Goal: Task Accomplishment & Management: Complete application form

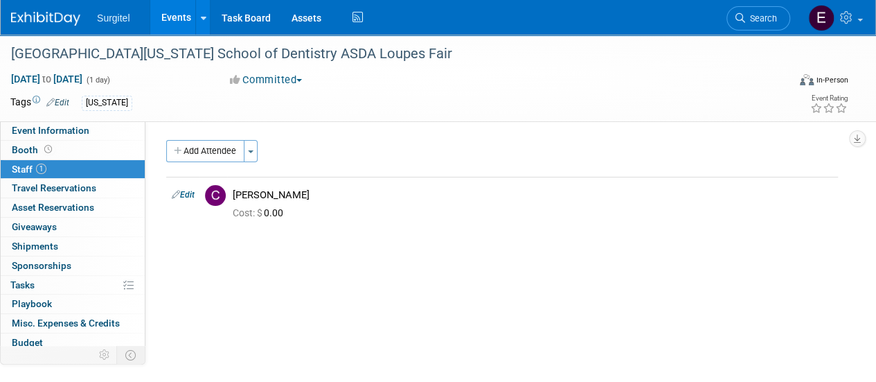
click at [163, 12] on link "Events" at bounding box center [175, 17] width 51 height 35
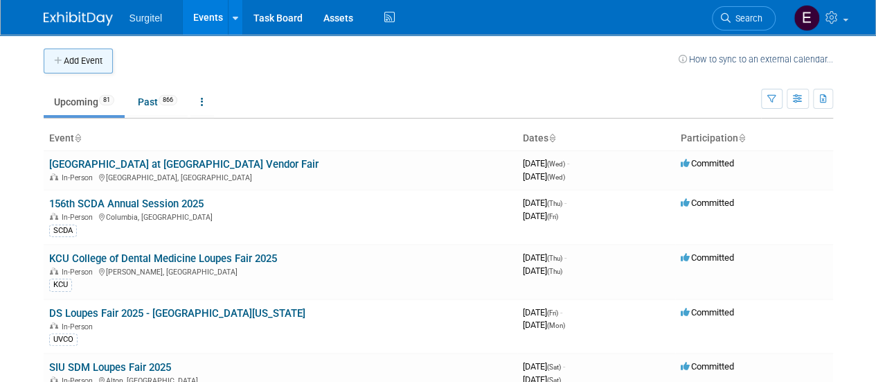
click at [98, 59] on button "Add Event" at bounding box center [78, 60] width 69 height 25
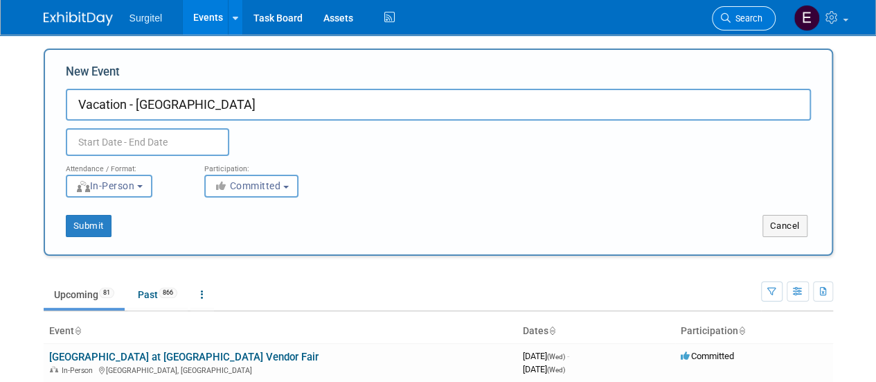
type input "Vacation - Szymanski"
click at [740, 23] on span "Search" at bounding box center [747, 18] width 32 height 10
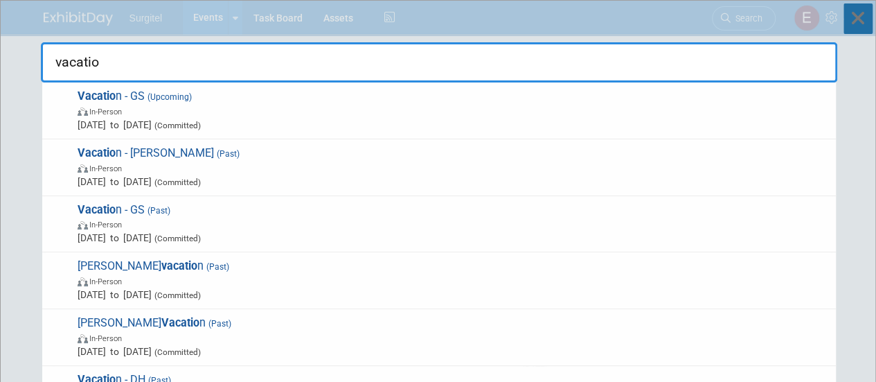
type input "vacatio"
click at [863, 9] on icon at bounding box center [858, 18] width 29 height 30
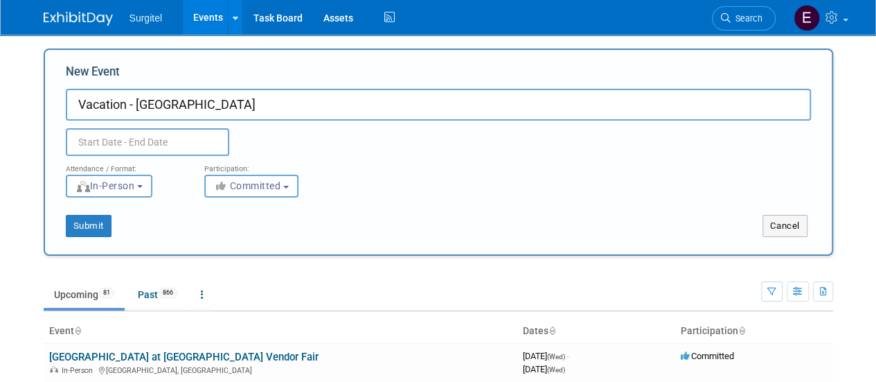
click at [209, 107] on input "Vacation - Szymanski" at bounding box center [438, 105] width 745 height 32
type input "Vacation - GSZY"
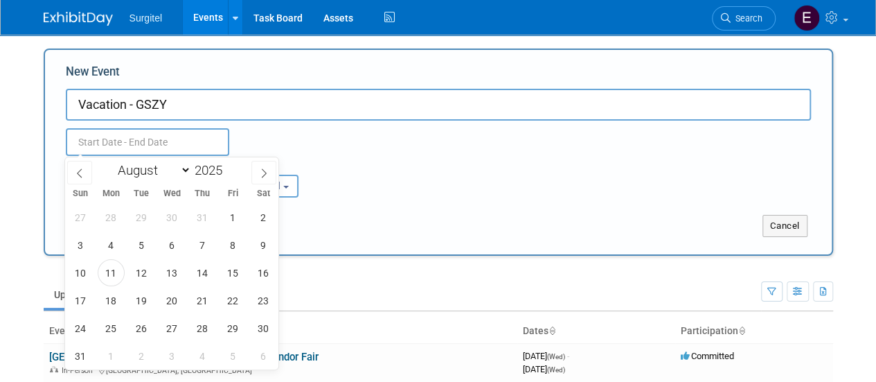
click at [175, 144] on input "text" at bounding box center [147, 142] width 163 height 28
click at [157, 164] on select "January February March April May June July August September October November De…" at bounding box center [151, 169] width 80 height 17
select select "3"
click at [111, 161] on select "January February March April May June July August September October November De…" at bounding box center [151, 169] width 80 height 17
click at [226, 168] on span at bounding box center [228, 166] width 10 height 8
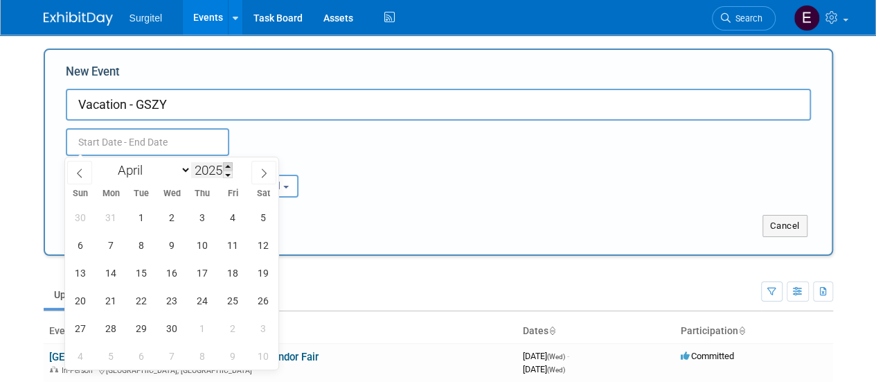
type input "2026"
click at [212, 226] on div "29 30 31 1 2 3 4 5 6 7 8 9 10 11 12 13 14 15 16 17 18 19 20 21 22 23 24 25 26 2…" at bounding box center [171, 286] width 213 height 166
click at [208, 224] on span "2" at bounding box center [202, 217] width 27 height 27
click at [229, 224] on span "3" at bounding box center [233, 217] width 27 height 27
type input "Apr 2, 2026 to Apr 3, 2026"
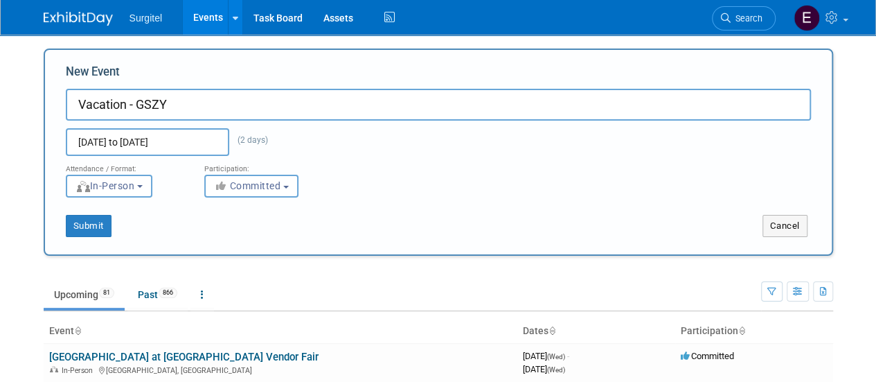
click at [357, 212] on div "Submit Cancel" at bounding box center [438, 216] width 766 height 39
click at [86, 231] on button "Submit" at bounding box center [89, 226] width 46 height 22
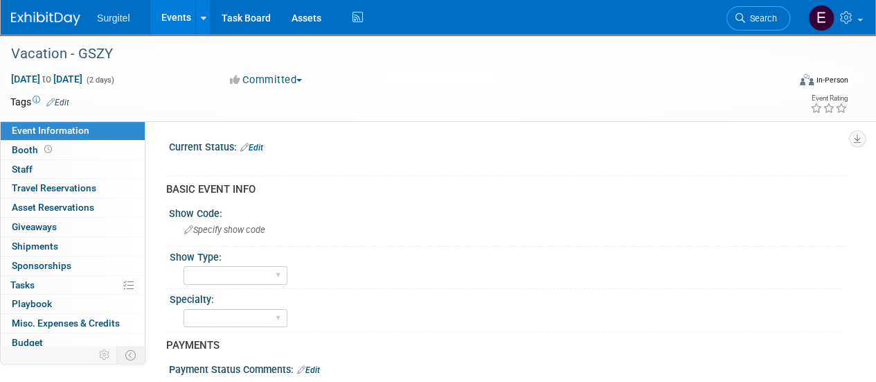
click at [64, 102] on link "Edit" at bounding box center [57, 103] width 23 height 10
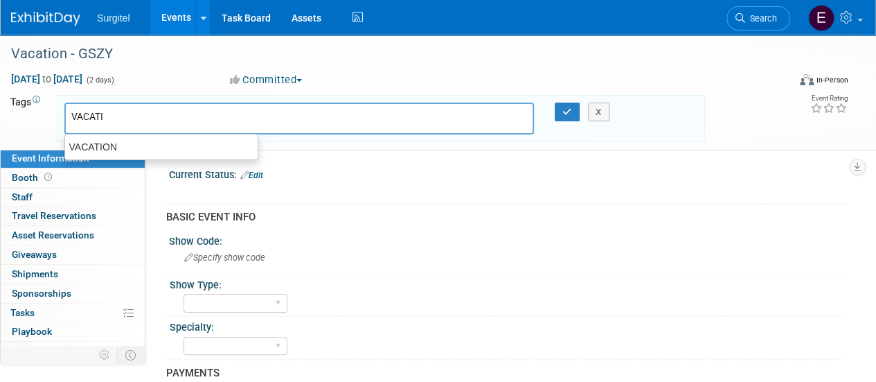
type input "VACATIO"
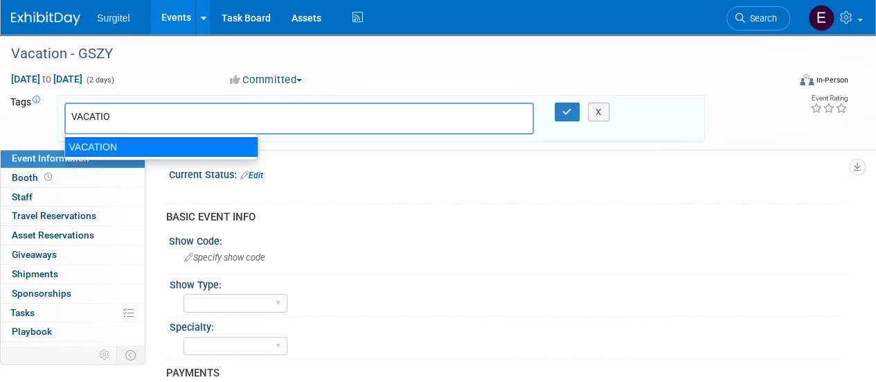
click at [108, 142] on div "VACATION" at bounding box center [161, 146] width 194 height 19
type input "VACATION"
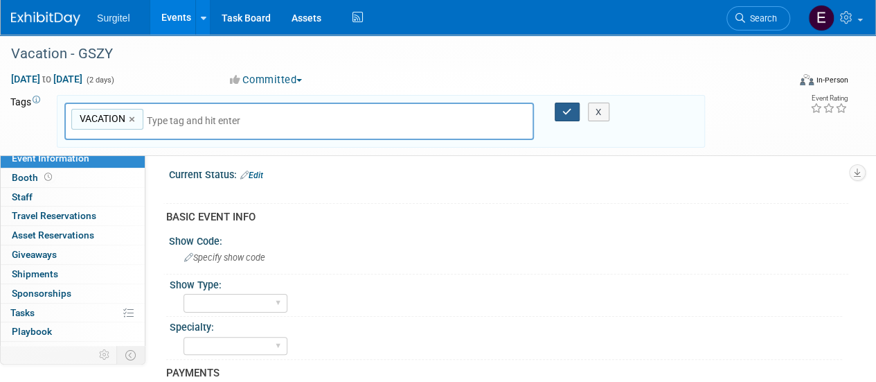
click at [568, 107] on icon "button" at bounding box center [567, 111] width 10 height 9
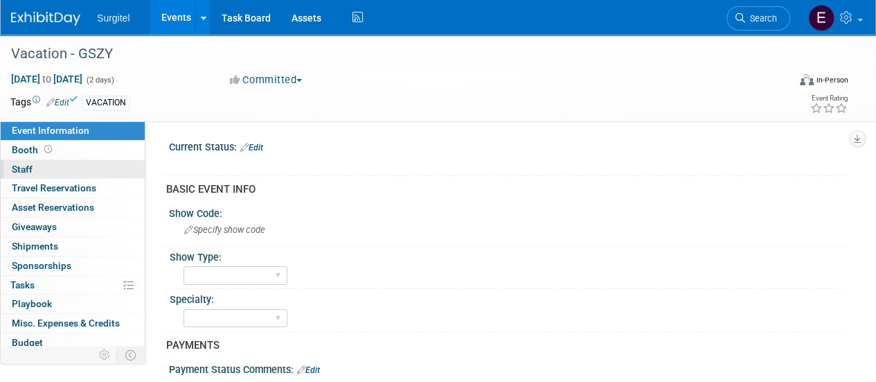
click at [46, 171] on link "0 Staff 0" at bounding box center [73, 169] width 144 height 19
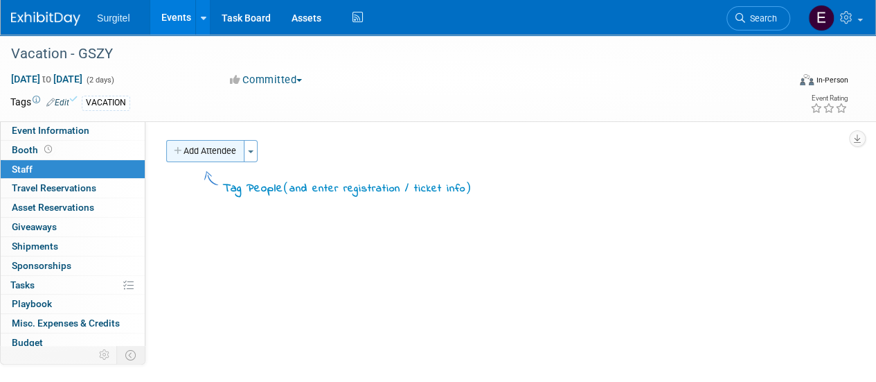
click at [220, 149] on button "Add Attendee" at bounding box center [205, 151] width 78 height 22
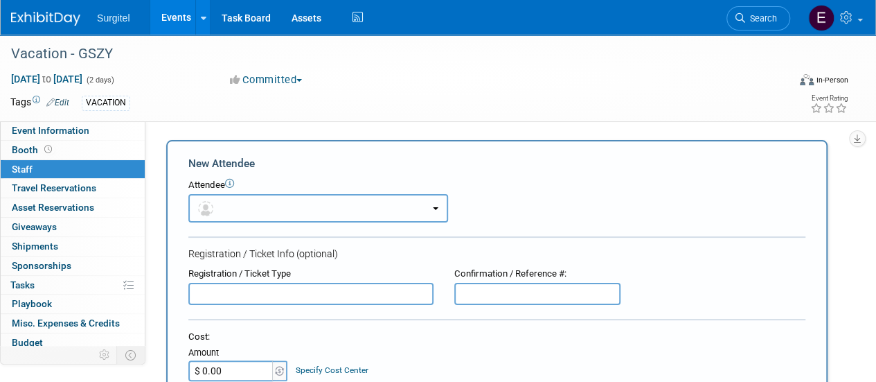
click at [245, 213] on button "button" at bounding box center [318, 208] width 260 height 28
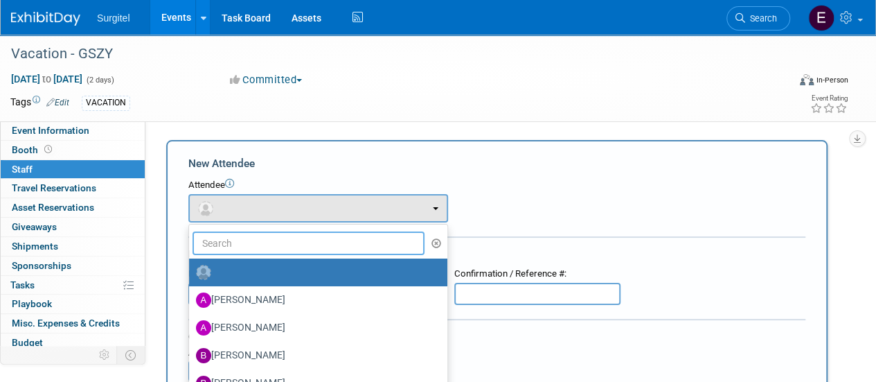
click at [247, 243] on input "text" at bounding box center [309, 243] width 232 height 24
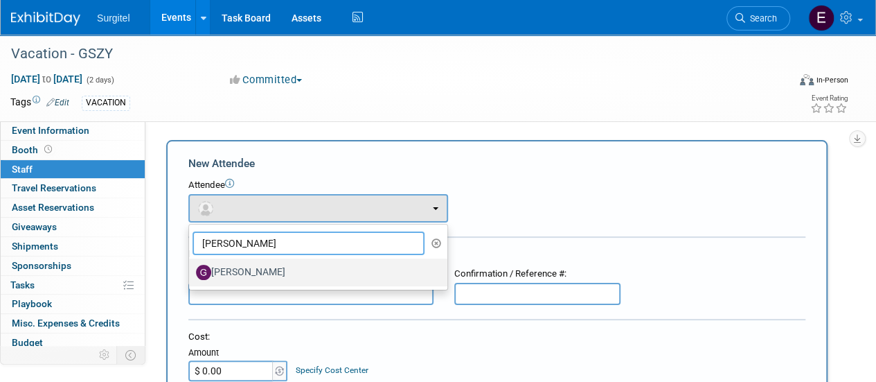
type input "gregg"
click at [260, 268] on label "[PERSON_NAME]" at bounding box center [315, 272] width 238 height 22
click at [191, 268] on input "[PERSON_NAME]" at bounding box center [186, 270] width 9 height 9
select select "bb81d82e-f791-4727-96b9-9de879c54c1f"
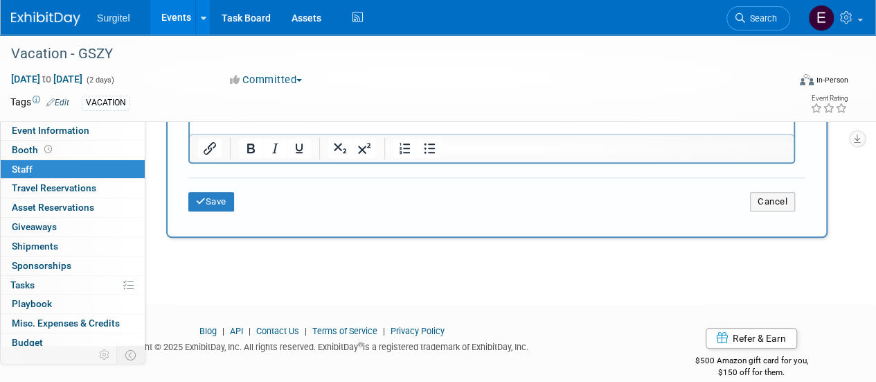
scroll to position [521, 0]
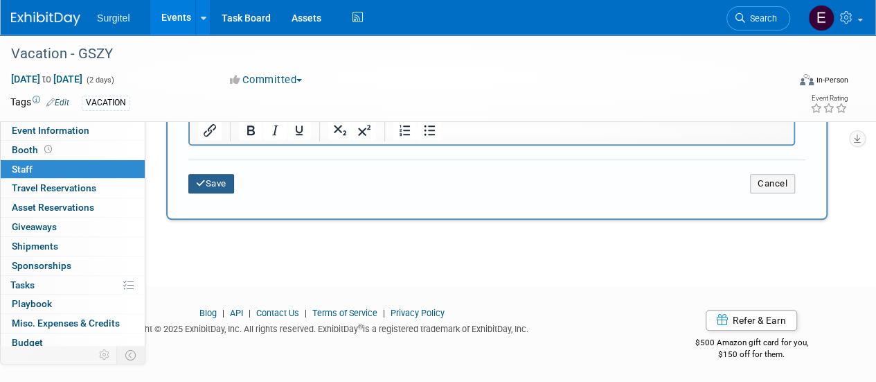
click at [212, 188] on button "Save" at bounding box center [211, 183] width 46 height 19
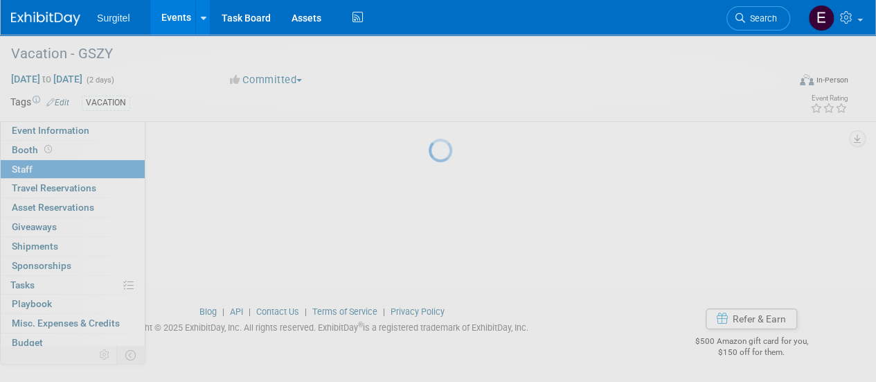
scroll to position [175, 0]
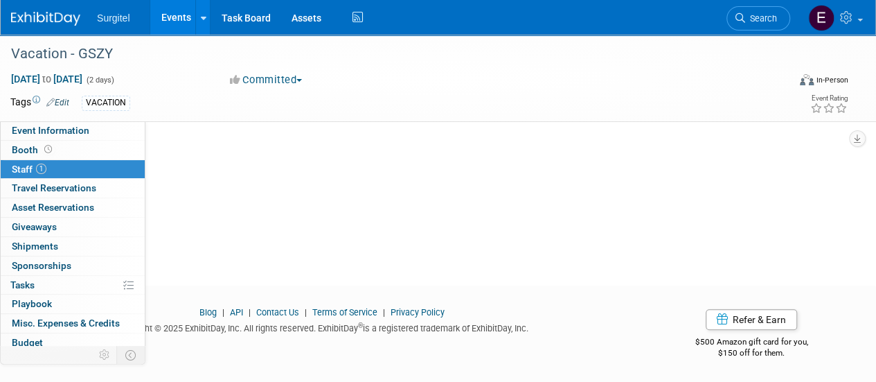
click at [170, 20] on link "Events" at bounding box center [175, 17] width 51 height 35
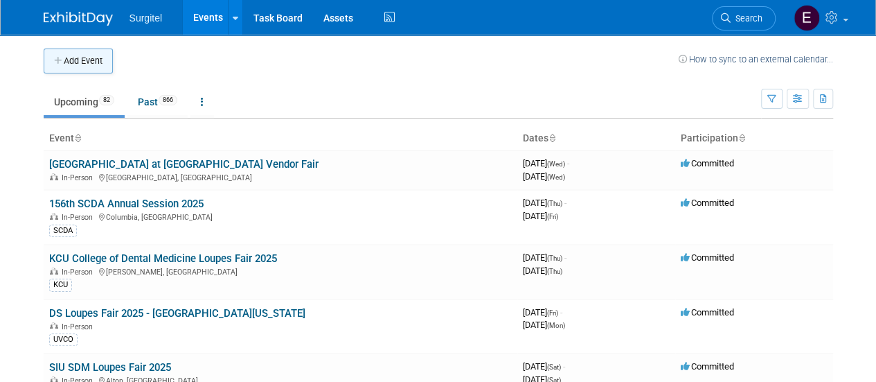
click at [78, 59] on button "Add Event" at bounding box center [78, 60] width 69 height 25
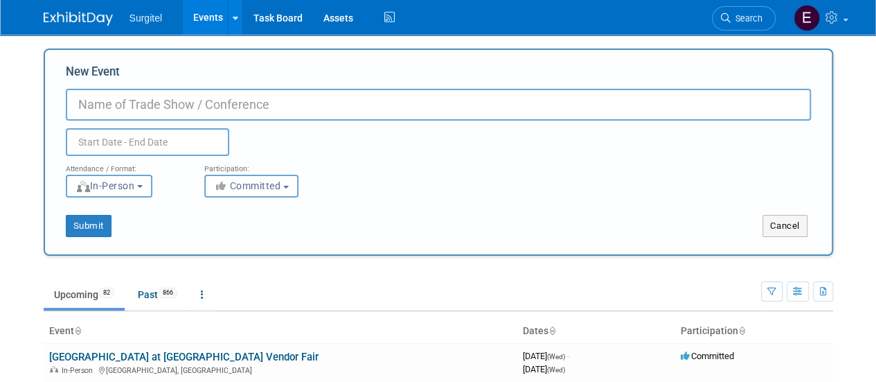
click at [78, 59] on div "New Event Duplicate Event Warning Attendance / Format: <img src="https://www.ex…" at bounding box center [438, 151] width 789 height 207
click at [107, 96] on input "New Event" at bounding box center [438, 105] width 745 height 32
type input "Vacation - GSZY"
click at [177, 134] on input "text" at bounding box center [147, 142] width 163 height 28
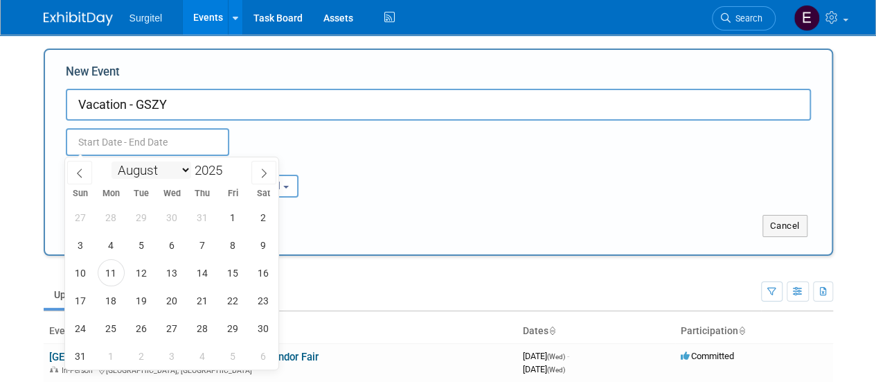
click at [177, 172] on select "January February March April May June July August September October November De…" at bounding box center [151, 169] width 80 height 17
select select "3"
click at [111, 161] on select "January February March April May June July August September October November De…" at bounding box center [151, 169] width 80 height 17
click at [231, 169] on span at bounding box center [228, 166] width 10 height 8
type input "2026"
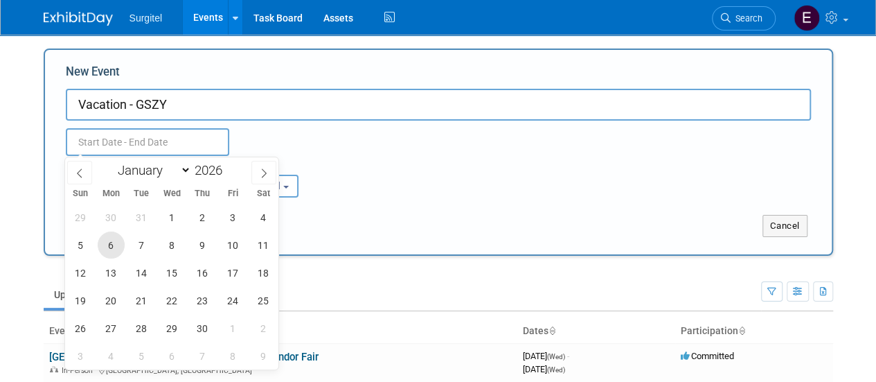
click at [115, 242] on span "6" at bounding box center [111, 244] width 27 height 27
type input "Apr 6, 2026 to Apr 6, 2026"
drag, startPoint x: 752, startPoint y: 131, endPoint x: 760, endPoint y: 151, distance: 21.7
click at [760, 151] on div "New Event Vacation - GSZY Apr 6, 2026 to Apr 6, 2026 Duplicate Event Warning" at bounding box center [438, 110] width 745 height 92
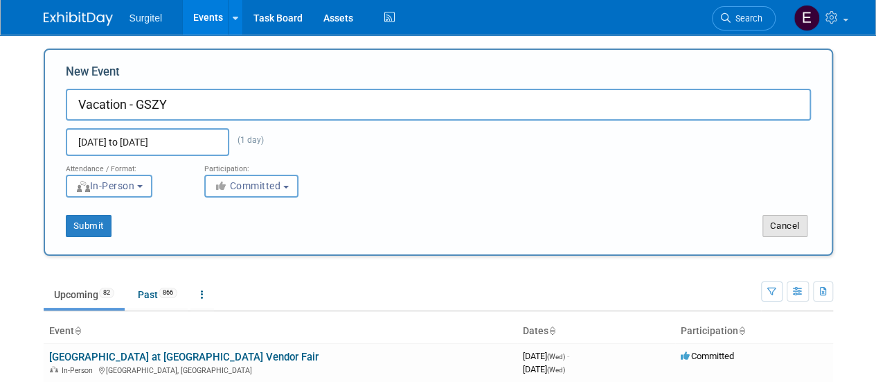
click at [783, 232] on button "Cancel" at bounding box center [784, 226] width 45 height 22
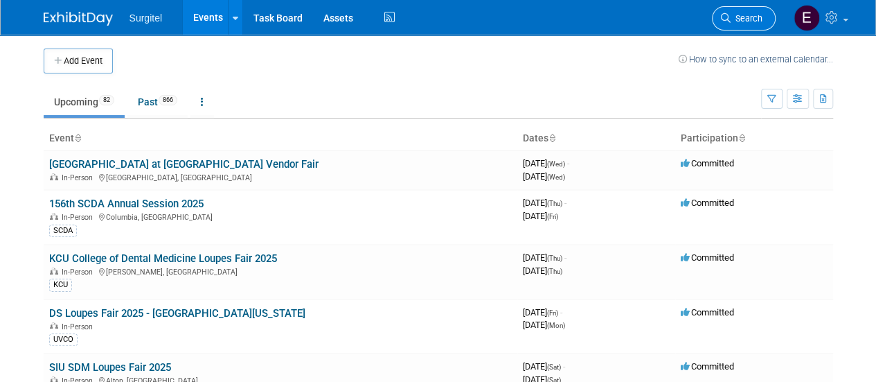
click at [738, 27] on link "Search" at bounding box center [744, 18] width 64 height 24
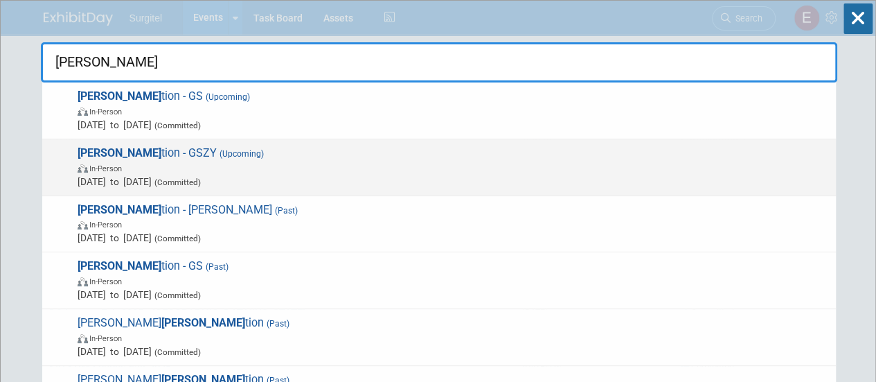
type input "VACA"
click at [671, 154] on span "Vaca tion - GSZY (Upcoming) In-Person Apr 2, 2026 to Apr 3, 2026 (Committed)" at bounding box center [451, 167] width 756 height 42
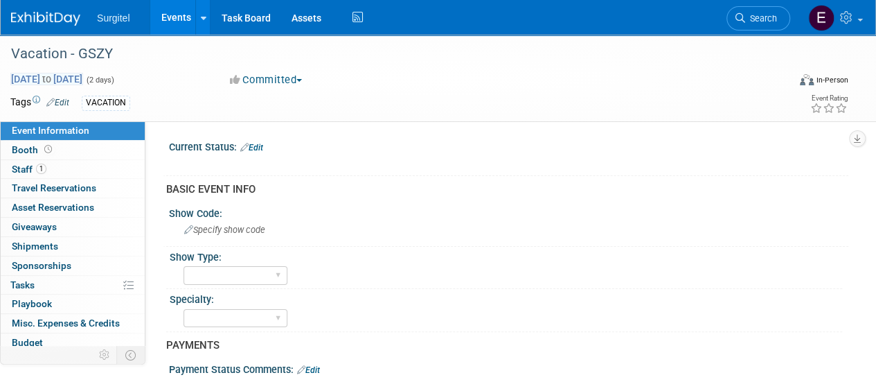
click at [83, 80] on span "[DATE] to [DATE]" at bounding box center [46, 79] width 73 height 12
select select "3"
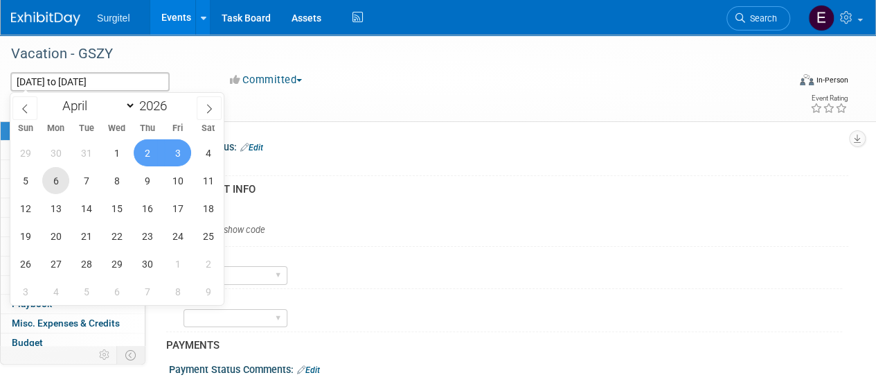
click at [60, 185] on span "6" at bounding box center [55, 180] width 27 height 27
type input "Apr 6, 2026"
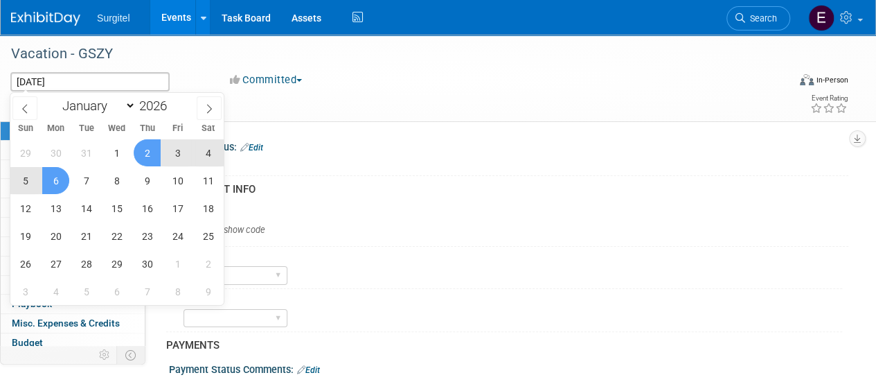
click at [150, 158] on span "2" at bounding box center [147, 152] width 27 height 27
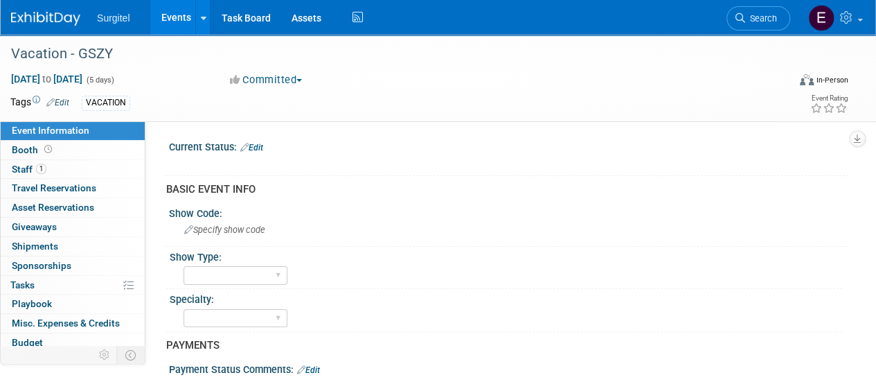
click at [170, 27] on link "Events" at bounding box center [175, 17] width 51 height 35
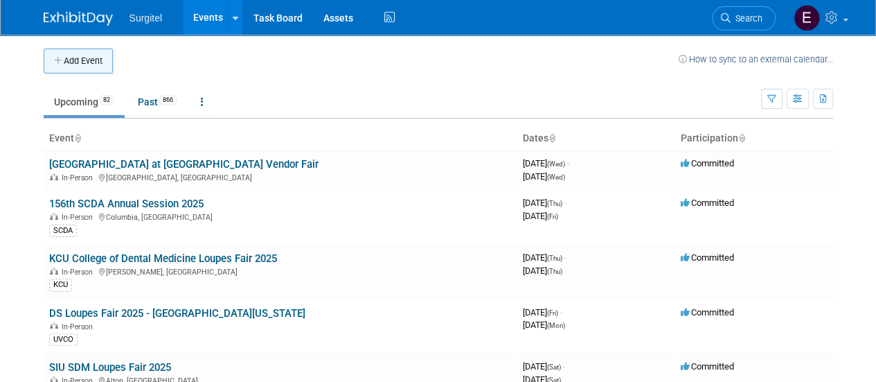
click at [76, 60] on button "Add Event" at bounding box center [78, 60] width 69 height 25
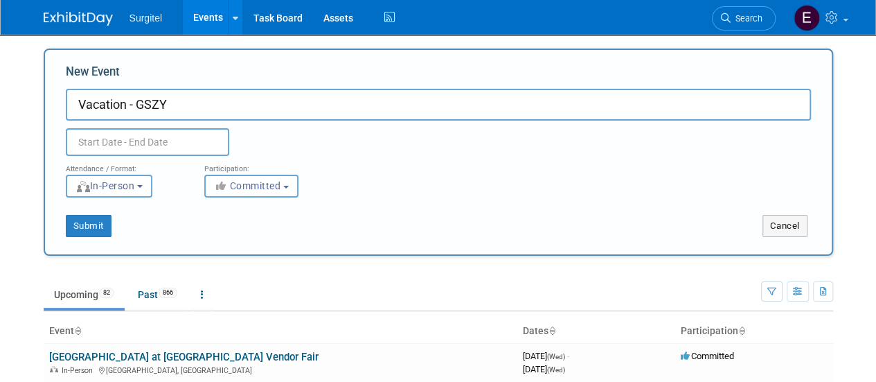
type input "Vacation - GSZY"
click at [112, 139] on input "text" at bounding box center [147, 142] width 163 height 28
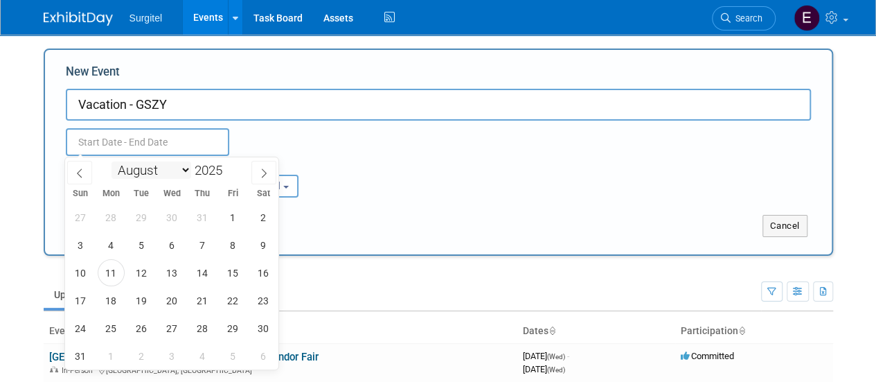
click at [136, 172] on select "January February March April May June July August September October November De…" at bounding box center [151, 169] width 80 height 17
select select "6"
click at [111, 161] on select "January February March April May June July August September October November De…" at bounding box center [151, 169] width 80 height 17
click at [229, 166] on span at bounding box center [228, 166] width 10 height 8
type input "2026"
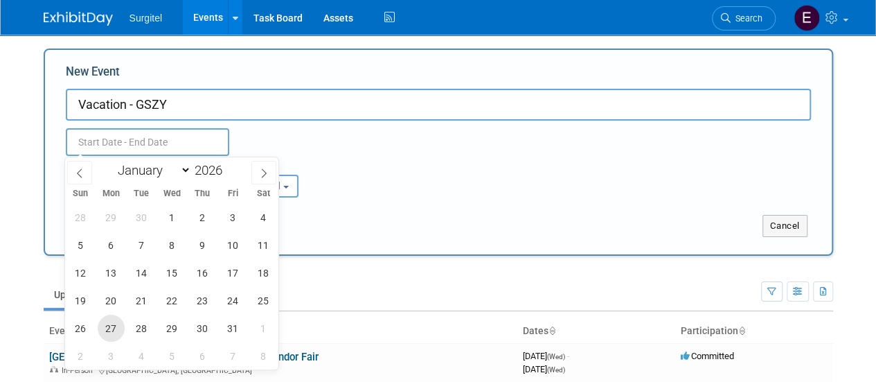
click at [109, 333] on span "27" at bounding box center [111, 327] width 27 height 27
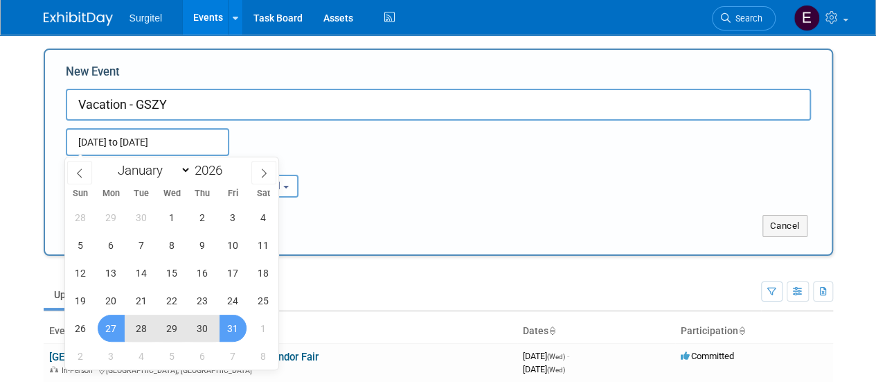
click at [235, 336] on span "31" at bounding box center [233, 327] width 27 height 27
type input "[DATE] to [DATE]"
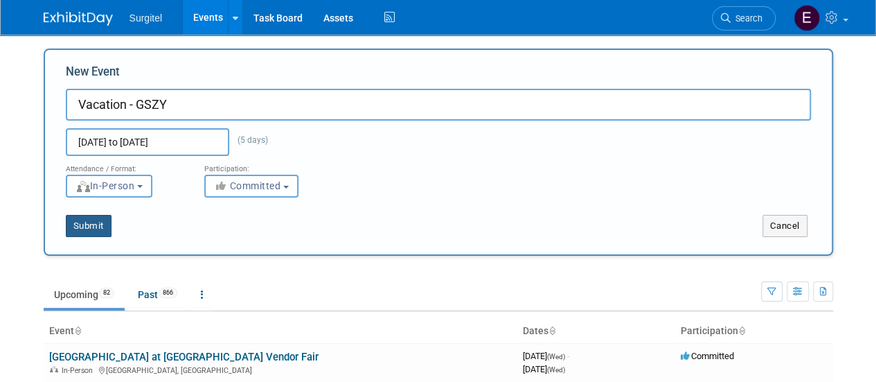
click at [96, 225] on button "Submit" at bounding box center [89, 226] width 46 height 22
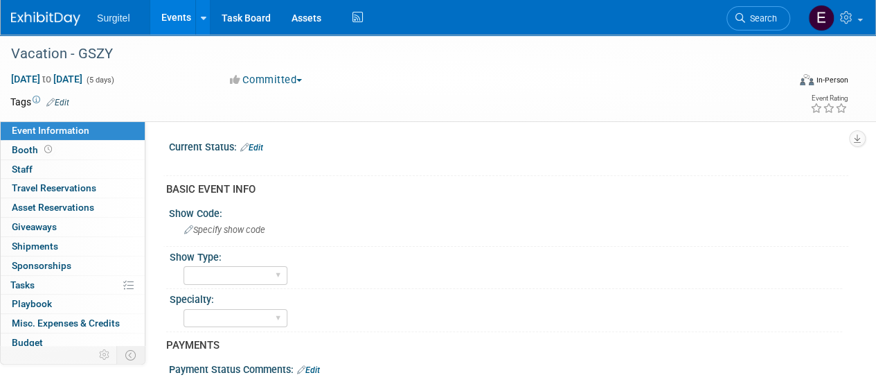
click at [66, 101] on link "Edit" at bounding box center [57, 103] width 23 height 10
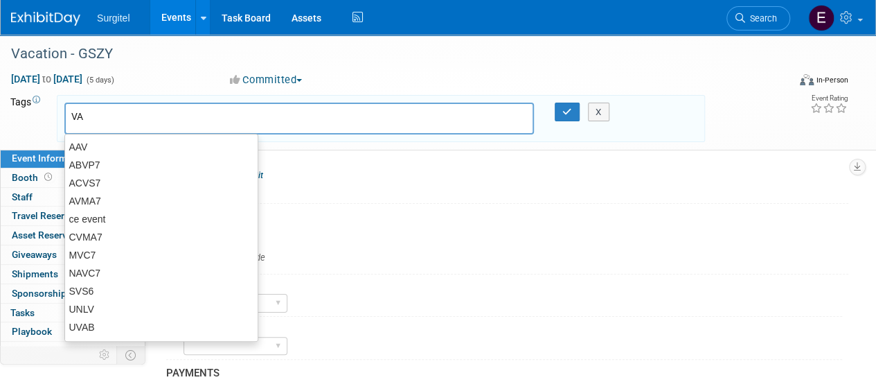
type input "VAC"
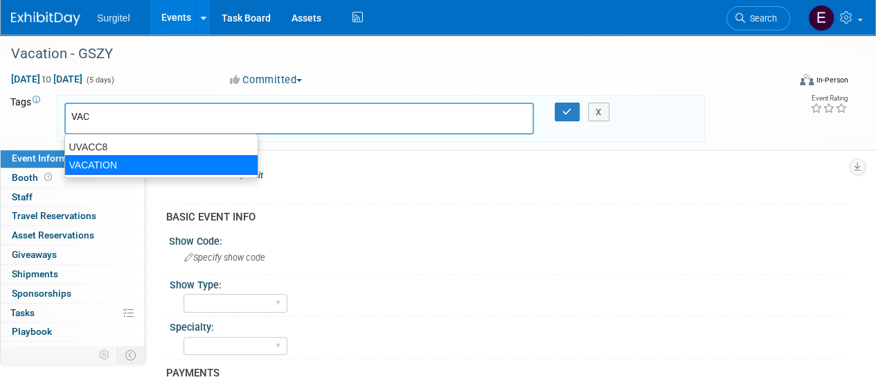
click at [98, 170] on div "VACATION" at bounding box center [161, 164] width 194 height 19
type input "VACATION"
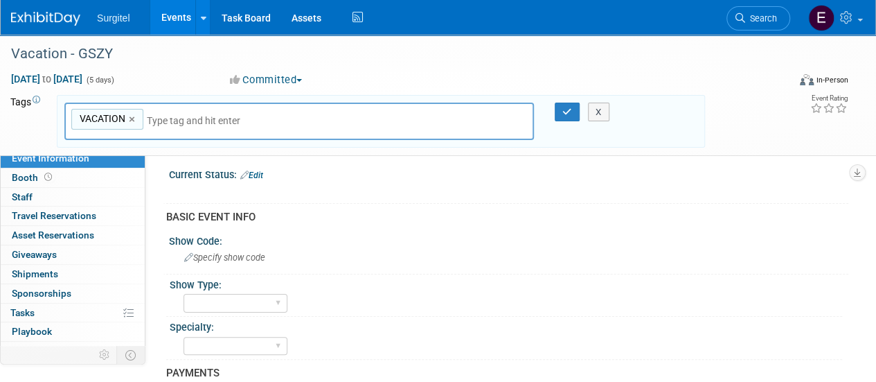
click at [573, 108] on div "X" at bounding box center [600, 111] width 55 height 19
click at [560, 113] on button "button" at bounding box center [567, 111] width 25 height 19
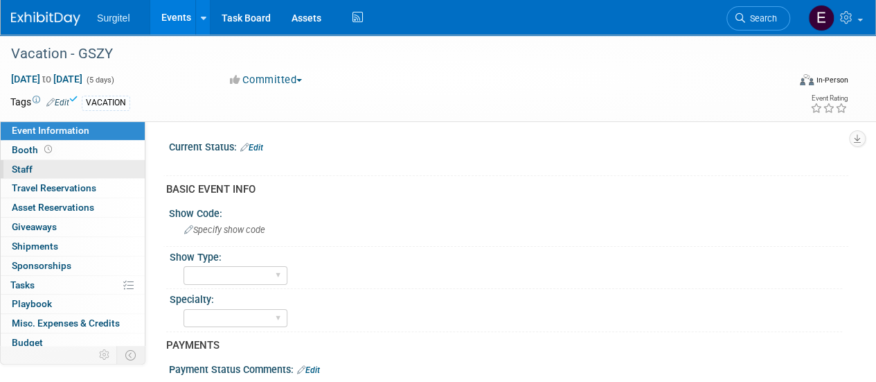
click at [123, 166] on link "0 Staff 0" at bounding box center [73, 169] width 144 height 19
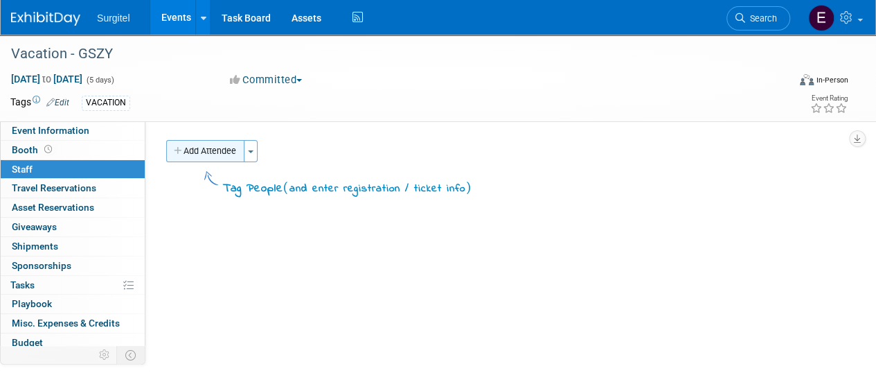
click at [196, 152] on button "Add Attendee" at bounding box center [205, 151] width 78 height 22
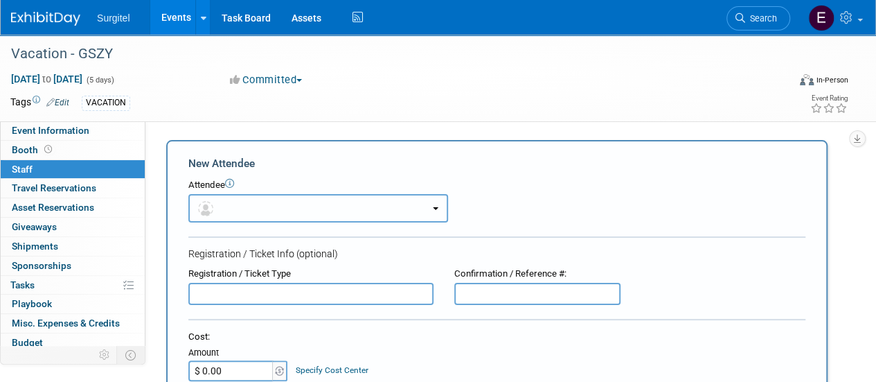
click at [233, 206] on button "button" at bounding box center [318, 208] width 260 height 28
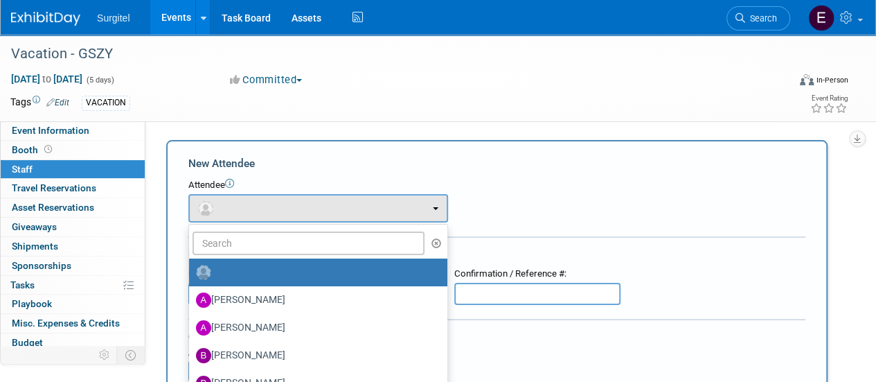
click at [246, 268] on label at bounding box center [315, 272] width 238 height 22
click at [191, 268] on input "radio" at bounding box center [186, 270] width 9 height 9
click at [232, 248] on input "text" at bounding box center [309, 243] width 232 height 24
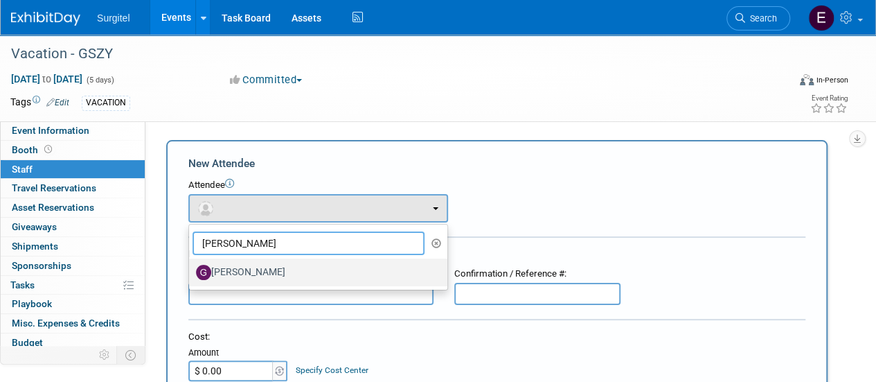
type input "[PERSON_NAME]"
click at [359, 267] on label "[PERSON_NAME]" at bounding box center [315, 272] width 238 height 22
click at [191, 267] on input "[PERSON_NAME]" at bounding box center [186, 270] width 9 height 9
select select "bb81d82e-f791-4727-96b9-9de879c54c1f"
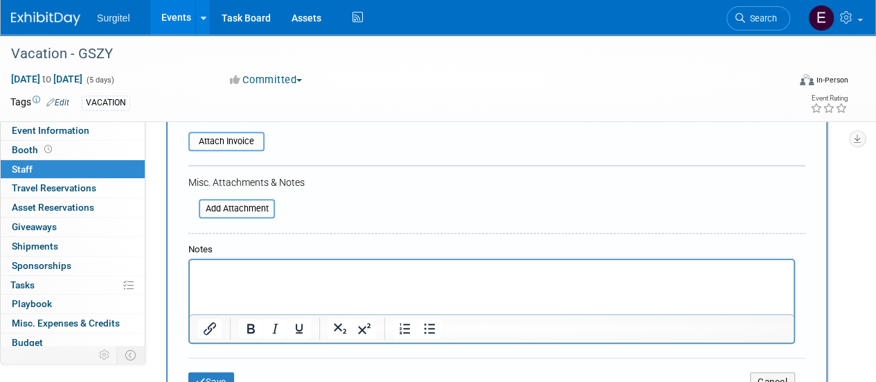
scroll to position [331, 0]
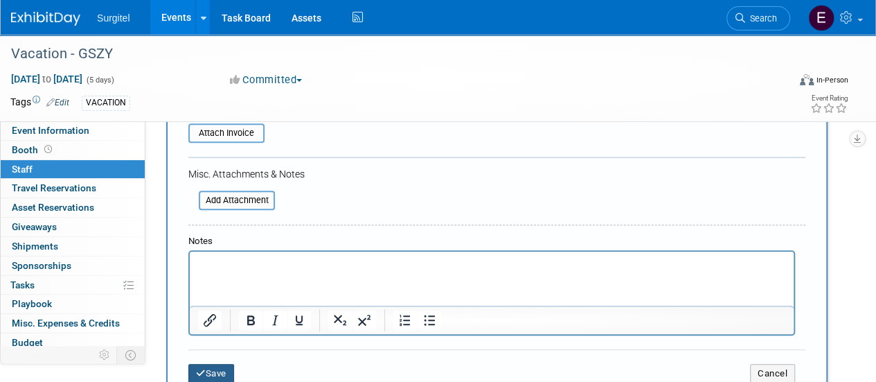
click at [229, 371] on button "Save" at bounding box center [211, 373] width 46 height 19
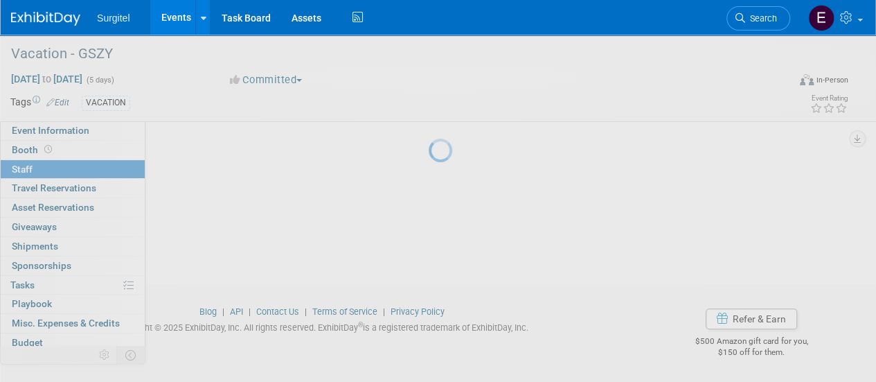
scroll to position [175, 0]
